Goal: Complete application form

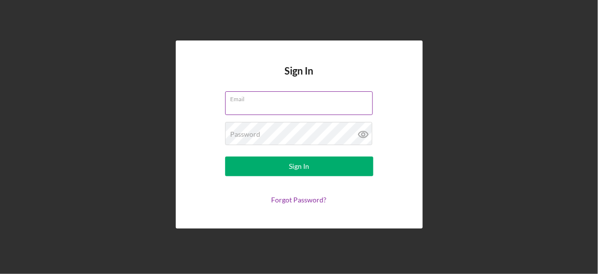
click at [257, 103] on input "Email" at bounding box center [299, 103] width 148 height 24
type input "[PERSON_NAME][EMAIL_ADDRESS][PERSON_NAME][DOMAIN_NAME]"
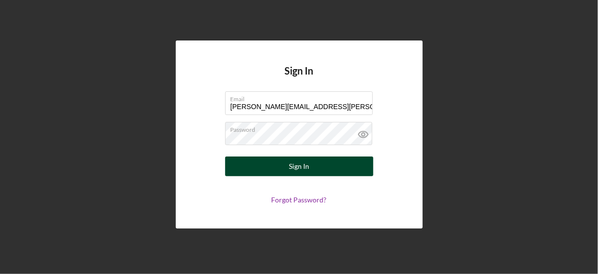
click at [309, 167] on button "Sign In" at bounding box center [299, 167] width 148 height 20
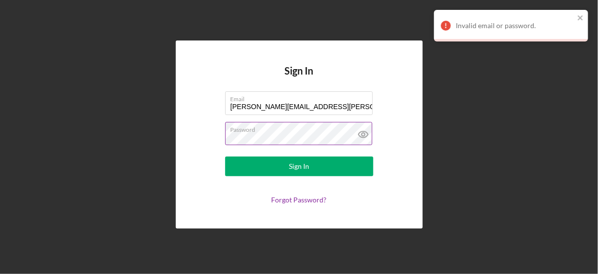
click at [361, 136] on icon at bounding box center [363, 134] width 25 height 25
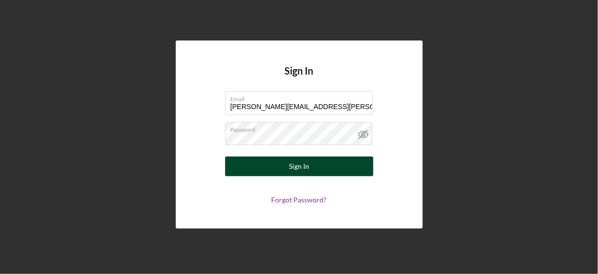
click at [308, 164] on div "Sign In" at bounding box center [299, 167] width 20 height 20
click at [318, 163] on button "Sign In" at bounding box center [299, 167] width 148 height 20
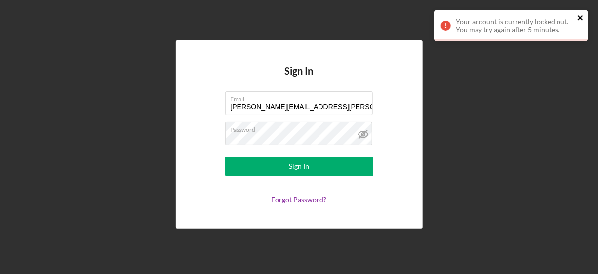
click at [581, 18] on icon "close" at bounding box center [580, 17] width 5 height 5
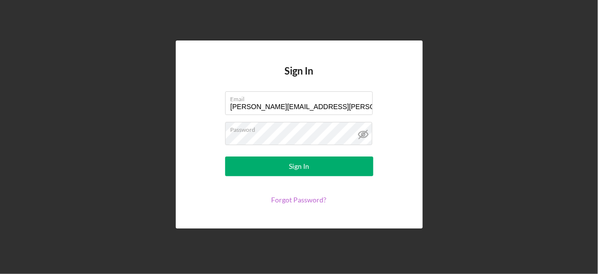
click at [304, 201] on link "Forgot Password?" at bounding box center [299, 200] width 55 height 8
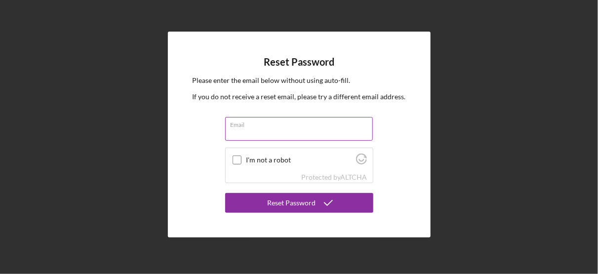
click at [256, 129] on input "Email" at bounding box center [299, 129] width 148 height 24
type input "[PERSON_NAME][EMAIL_ADDRESS][PERSON_NAME][DOMAIN_NAME]"
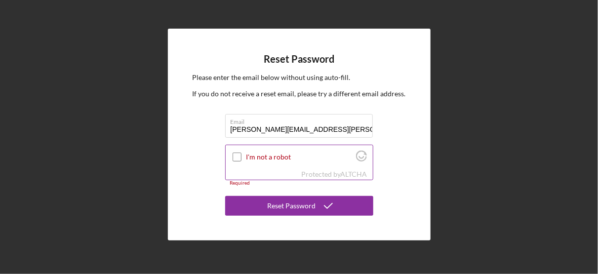
click at [237, 158] on input "I'm not a robot" at bounding box center [237, 157] width 9 height 9
checkbox input "true"
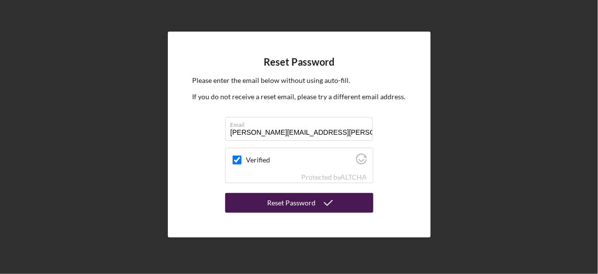
click at [312, 202] on div "Reset Password" at bounding box center [292, 203] width 48 height 20
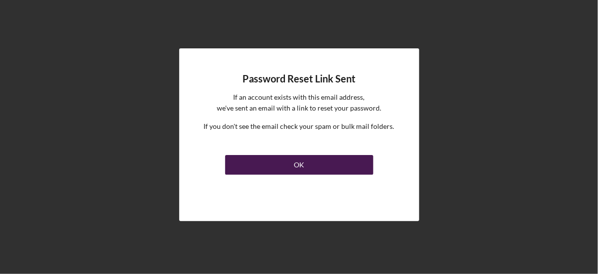
click at [296, 171] on div "OK" at bounding box center [299, 165] width 10 height 20
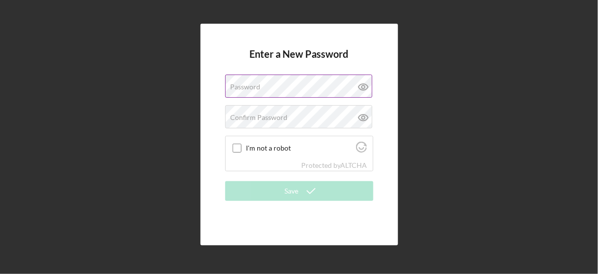
click at [262, 85] on div "Password" at bounding box center [299, 87] width 148 height 25
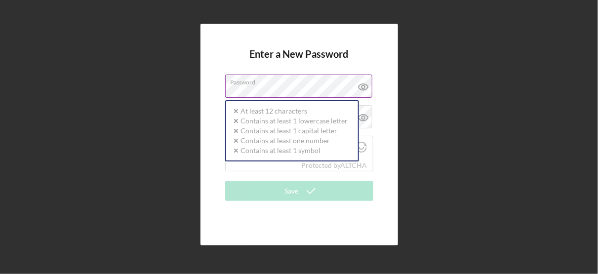
click at [262, 85] on div "Password Icon/icon-validation-no At least 12 characters Icon/icon-validation-no…" at bounding box center [299, 87] width 148 height 25
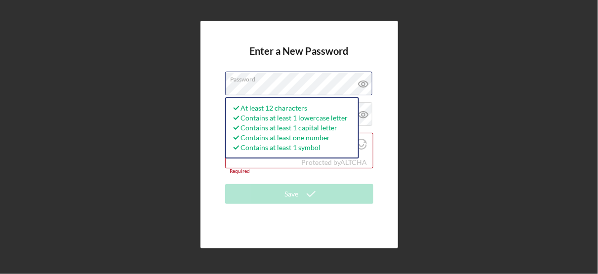
click at [215, 83] on div "Enter a New Password Password At least 12 characters Contains at least 1 lowerc…" at bounding box center [300, 134] width 198 height 227
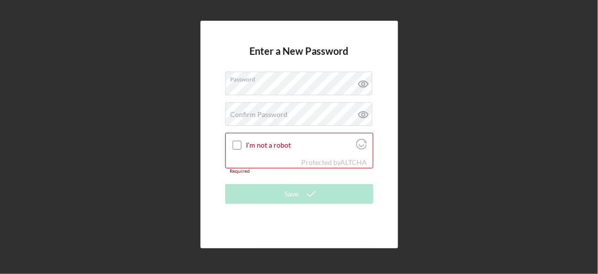
click at [448, 158] on div "Enter a New Password Password Confirm Password Passwords do not match. I'm not …" at bounding box center [299, 134] width 589 height 269
click at [255, 115] on label "Confirm Password" at bounding box center [259, 115] width 57 height 8
click at [233, 147] on input "I'm not a robot" at bounding box center [237, 145] width 9 height 9
checkbox input "true"
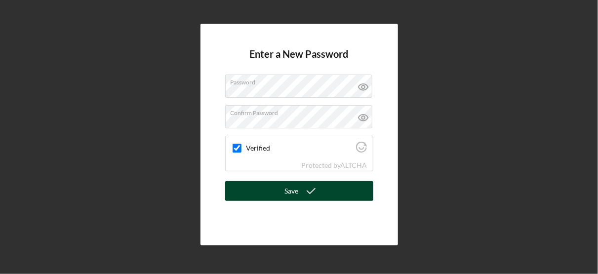
click at [298, 194] on div "Save" at bounding box center [292, 191] width 14 height 20
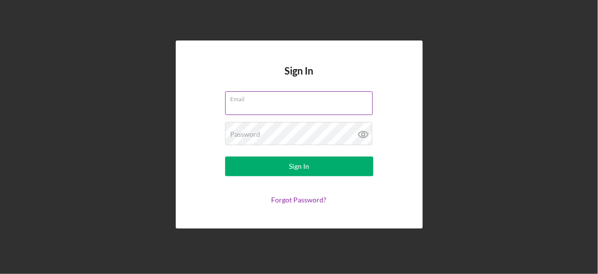
click at [250, 105] on input "Email" at bounding box center [299, 103] width 148 height 24
type input "[PERSON_NAME][EMAIL_ADDRESS][PERSON_NAME][DOMAIN_NAME]"
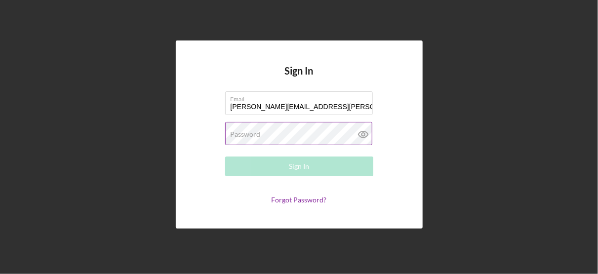
click at [237, 131] on label "Password" at bounding box center [246, 134] width 30 height 8
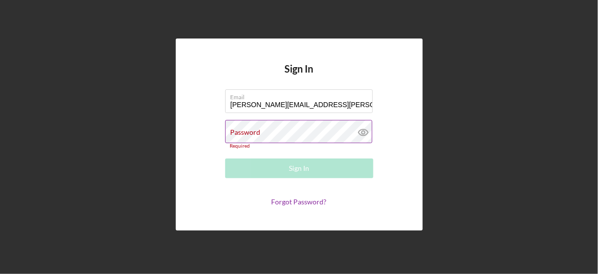
click at [234, 135] on label "Password" at bounding box center [246, 132] width 30 height 8
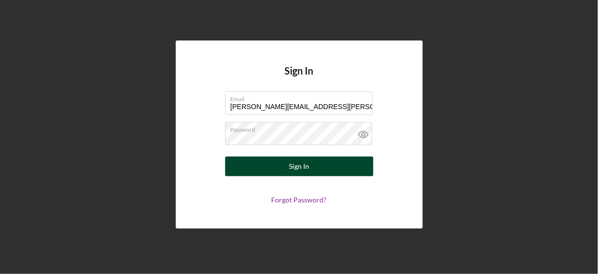
click at [306, 165] on div "Sign In" at bounding box center [299, 167] width 20 height 20
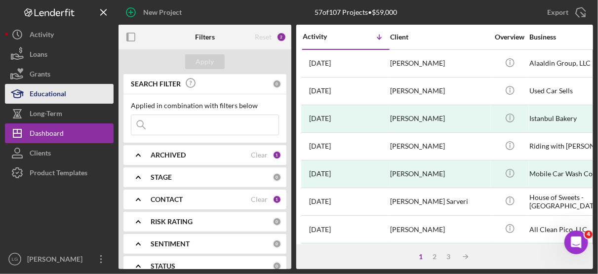
click at [48, 92] on div "Educational" at bounding box center [48, 95] width 37 height 22
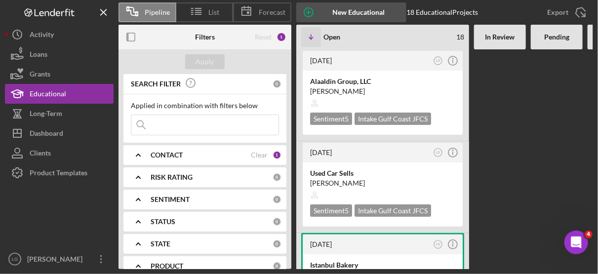
click at [308, 9] on icon "button" at bounding box center [309, 12] width 25 height 25
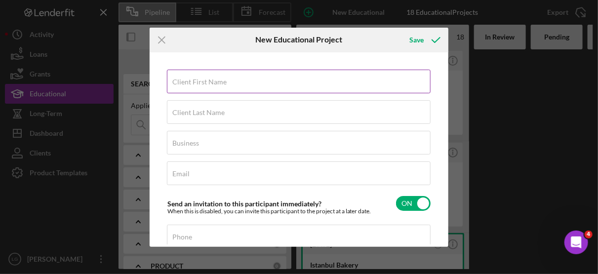
click at [198, 79] on label "Client First Name" at bounding box center [199, 82] width 54 height 8
click at [198, 79] on input "Client First Name" at bounding box center [299, 82] width 264 height 24
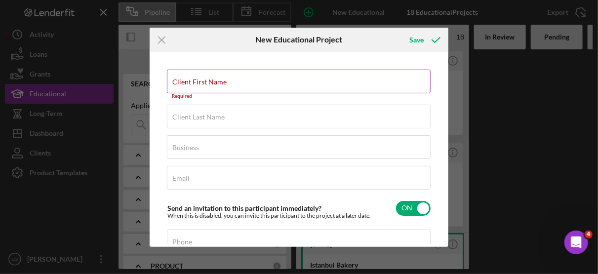
click at [198, 79] on label "Client First Name" at bounding box center [199, 82] width 54 height 8
click at [198, 79] on input "Client First Name" at bounding box center [299, 82] width 264 height 24
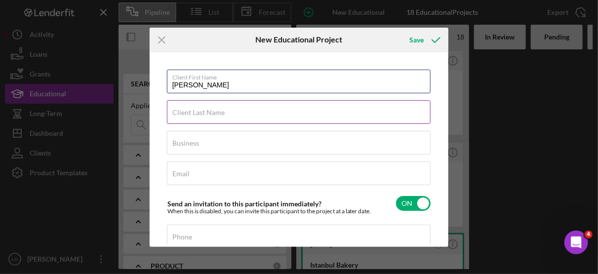
type input "[PERSON_NAME]"
click at [183, 112] on label "Client Last Name" at bounding box center [198, 113] width 52 height 8
click at [183, 112] on input "Client Last Name" at bounding box center [299, 112] width 264 height 24
type input "Quitian"
click at [214, 86] on input "[PERSON_NAME]" at bounding box center [299, 82] width 264 height 24
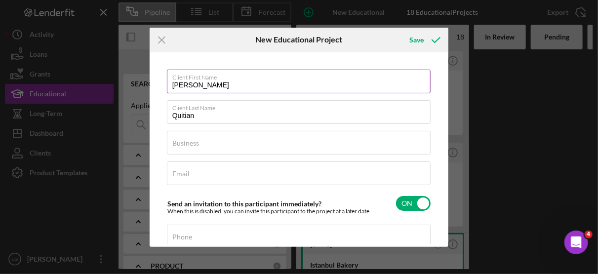
click at [229, 85] on input "[PERSON_NAME]" at bounding box center [299, 82] width 264 height 24
type input "[PERSON_NAME]"
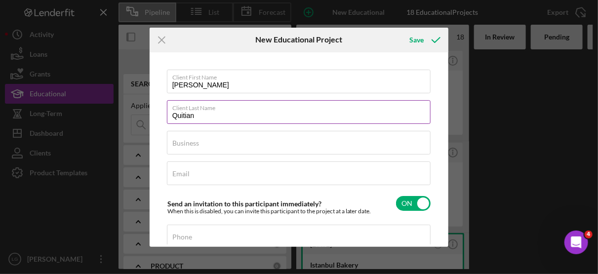
click at [213, 119] on input "Quitian" at bounding box center [299, 112] width 264 height 24
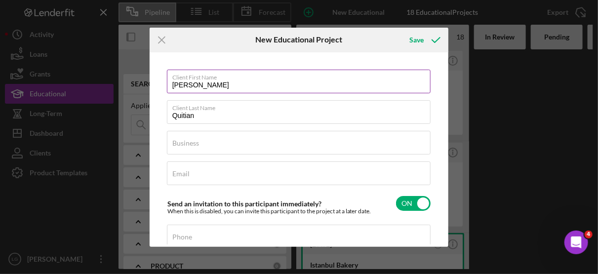
click at [211, 85] on input "[PERSON_NAME]" at bounding box center [299, 82] width 264 height 24
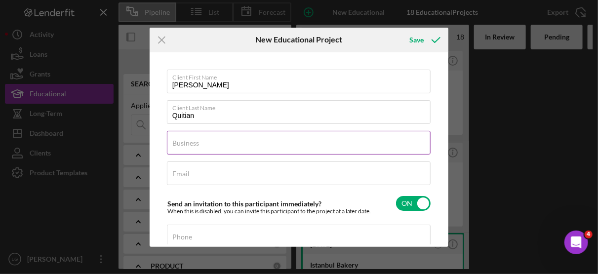
click at [190, 143] on label "Business" at bounding box center [185, 143] width 27 height 8
click at [190, 143] on input "Business" at bounding box center [299, 143] width 264 height 24
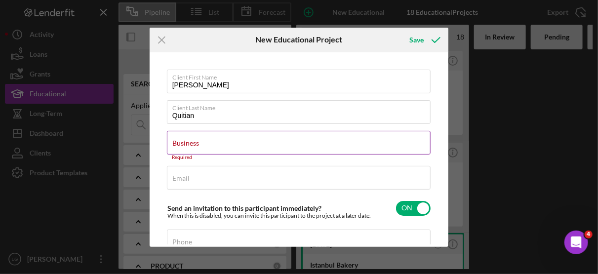
click at [202, 141] on div "Business Required" at bounding box center [299, 146] width 265 height 30
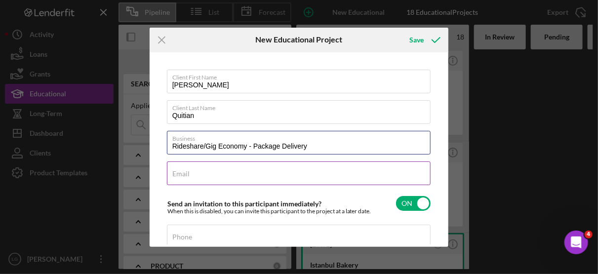
type input "Rideshare/Gig Economy - Package Delivery"
click at [193, 175] on input "Email" at bounding box center [299, 174] width 264 height 24
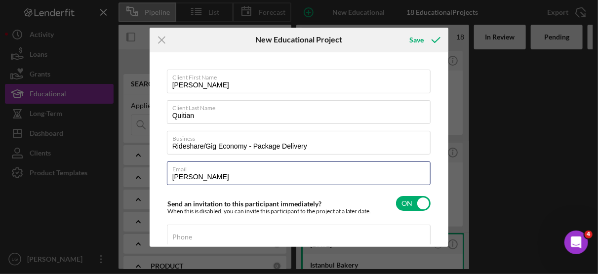
type input "[PERSON_NAME]"
